Goal: Transaction & Acquisition: Purchase product/service

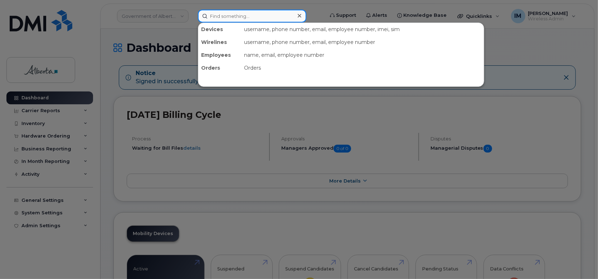
click at [227, 13] on input at bounding box center [252, 16] width 108 height 13
click at [35, 121] on div at bounding box center [299, 139] width 598 height 279
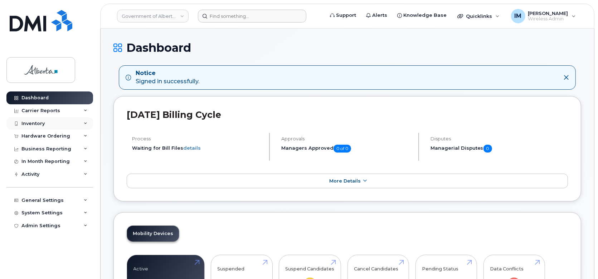
click at [35, 123] on div "Inventory" at bounding box center [32, 124] width 23 height 6
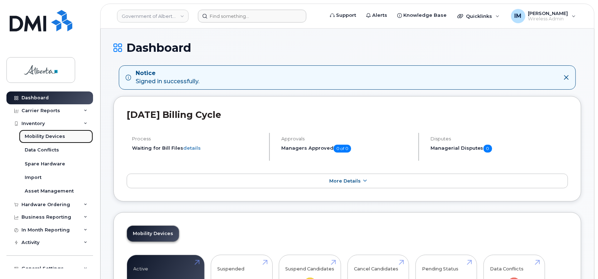
click at [44, 137] on div "Mobility Devices" at bounding box center [45, 136] width 40 height 6
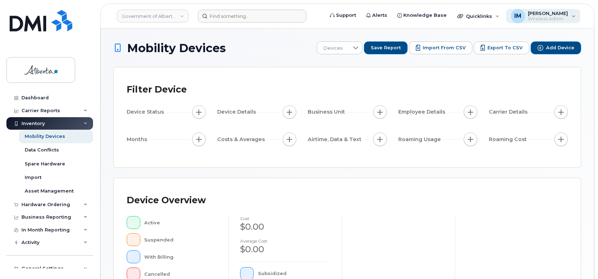
click at [578, 15] on div "IM Iris MacKinnon Wireless Admin" at bounding box center [543, 16] width 75 height 14
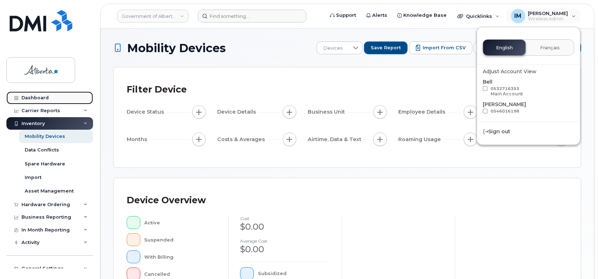
click at [50, 100] on link "Dashboard" at bounding box center [49, 98] width 87 height 13
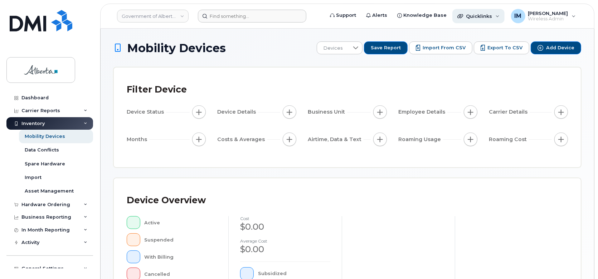
click at [490, 17] on span "Quicklinks" at bounding box center [479, 16] width 26 height 6
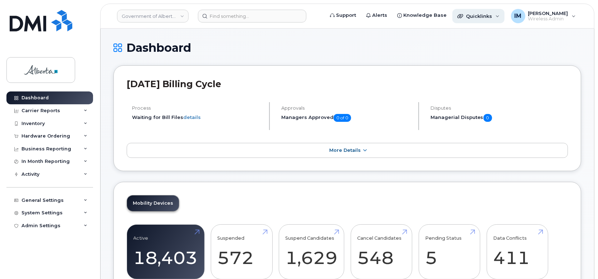
click at [485, 20] on div "Quicklinks" at bounding box center [478, 16] width 52 height 14
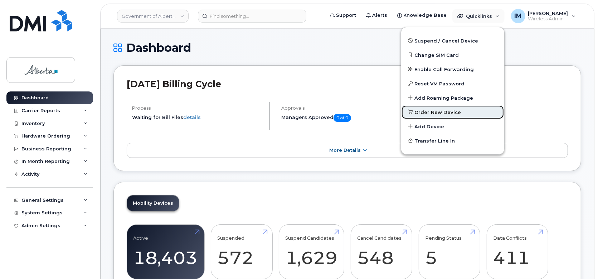
click at [449, 112] on span "Order New Device" at bounding box center [438, 112] width 46 height 7
